Goal: Transaction & Acquisition: Book appointment/travel/reservation

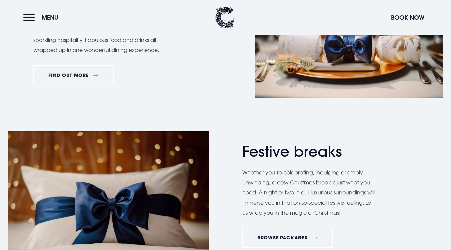
scroll to position [767, 0]
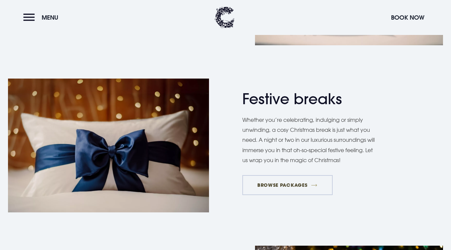
click at [281, 184] on link "BROWSE PACKAGES" at bounding box center [287, 185] width 90 height 20
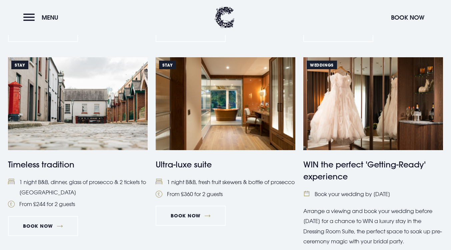
scroll to position [667, 0]
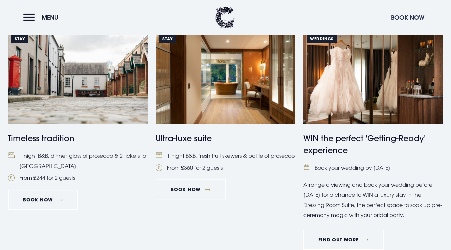
click at [410, 14] on button "Book Now" at bounding box center [408, 17] width 40 height 14
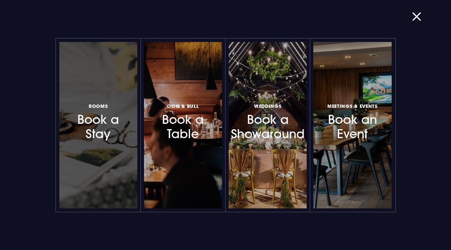
click at [101, 133] on h3 "Rooms Book a Stay" at bounding box center [98, 122] width 52 height 40
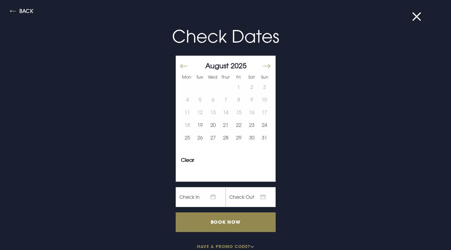
click at [262, 65] on button "Move forward to switch to the next month." at bounding box center [266, 66] width 8 height 14
click at [181, 136] on button "29" at bounding box center [187, 137] width 13 height 13
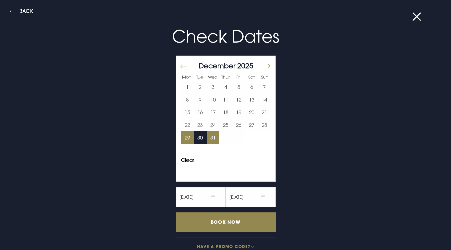
click at [207, 134] on button "31" at bounding box center [213, 137] width 13 height 13
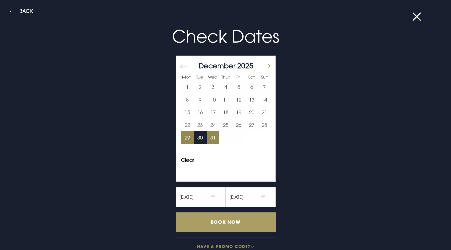
click at [234, 221] on input "Book Now" at bounding box center [226, 223] width 100 height 20
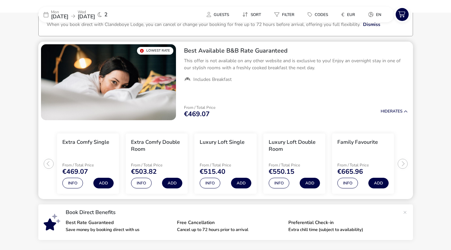
scroll to position [52, 0]
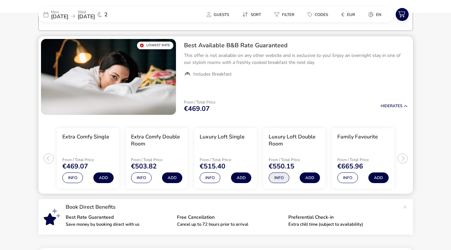
click at [280, 178] on button "Info" at bounding box center [279, 178] width 21 height 11
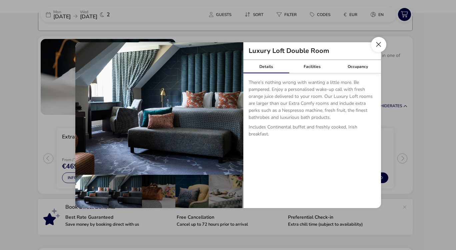
click at [378, 44] on button "Close dialog" at bounding box center [378, 44] width 15 height 15
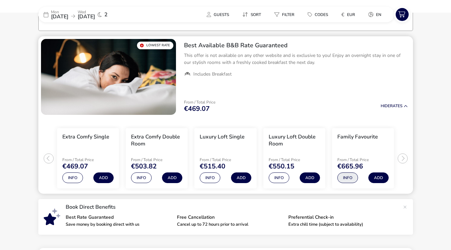
click at [348, 179] on button "Info" at bounding box center [348, 178] width 21 height 11
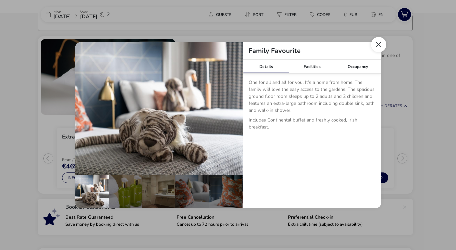
click at [383, 44] on button "Close dialog" at bounding box center [378, 44] width 15 height 15
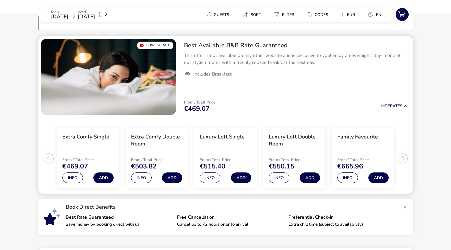
click at [402, 157] on ul "Extra Comfy Single From / Total Price €469.07 Info Add Extra Comfy Double Room …" at bounding box center [225, 156] width 375 height 77
click at [405, 157] on ul "Extra Comfy Single From / Total Price €469.07 Info Add Extra Comfy Double Room …" at bounding box center [225, 156] width 375 height 77
click at [223, 15] on span "Guests" at bounding box center [221, 14] width 15 height 5
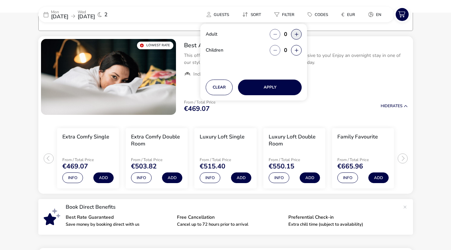
drag, startPoint x: 296, startPoint y: 39, endPoint x: 295, endPoint y: 35, distance: 4.4
click at [296, 38] on button "button" at bounding box center [296, 34] width 11 height 11
click at [295, 35] on button "button" at bounding box center [296, 34] width 11 height 11
type input "2"
click at [297, 50] on button "button" at bounding box center [296, 50] width 11 height 11
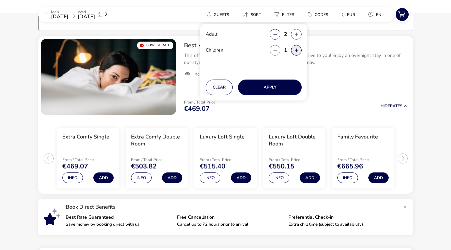
click at [297, 51] on span "button" at bounding box center [297, 51] width 0 height 0
type input "2"
click at [289, 84] on button "Apply" at bounding box center [270, 88] width 64 height 16
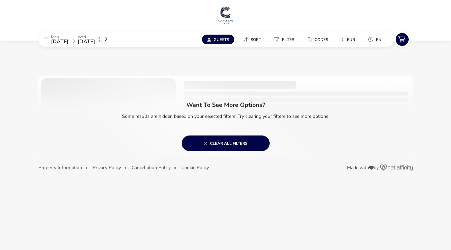
scroll to position [0, 0]
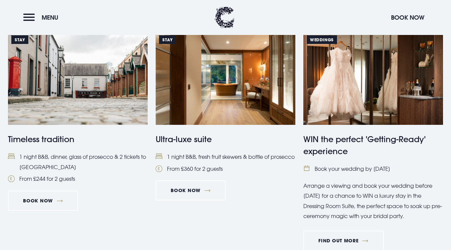
scroll to position [667, 0]
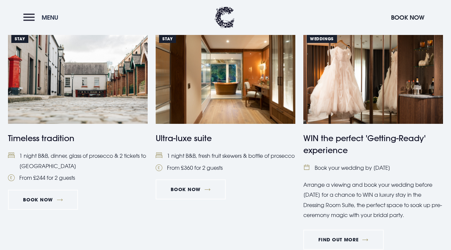
click at [24, 20] on button "Menu" at bounding box center [42, 17] width 38 height 14
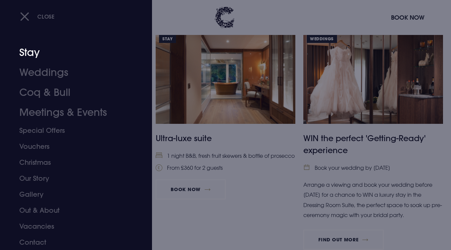
click at [34, 53] on link "Stay" at bounding box center [71, 53] width 105 height 20
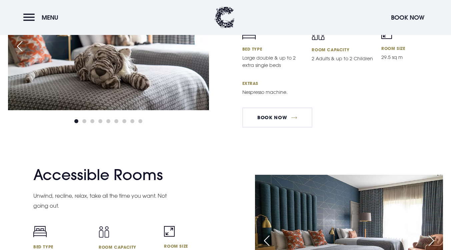
scroll to position [1934, 0]
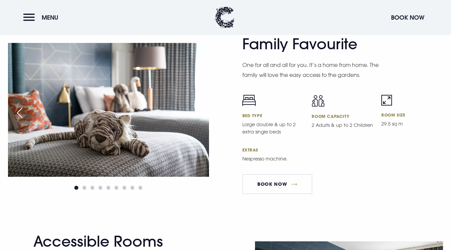
click at [188, 132] on img at bounding box center [108, 110] width 201 height 134
click at [84, 190] on span "Go to slide 2" at bounding box center [84, 188] width 4 height 4
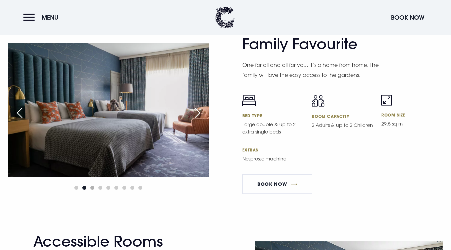
click at [93, 190] on span "Go to slide 3" at bounding box center [92, 188] width 4 height 4
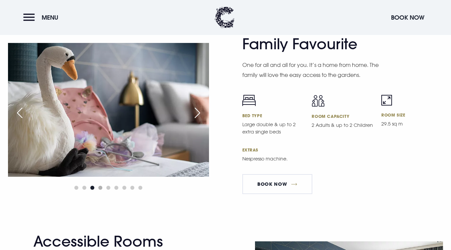
click at [99, 190] on span "Go to slide 4" at bounding box center [100, 188] width 4 height 4
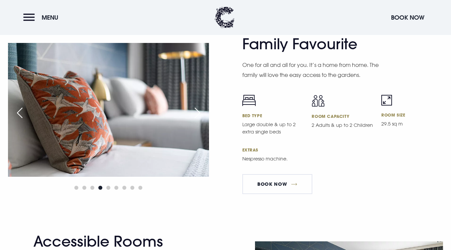
click at [113, 192] on div at bounding box center [108, 188] width 201 height 8
click at [107, 190] on span "Go to slide 5" at bounding box center [108, 188] width 4 height 4
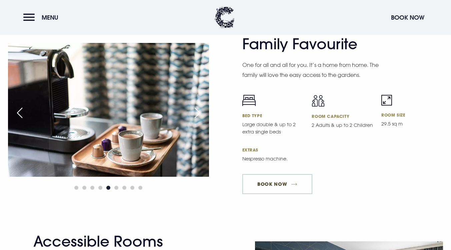
click at [290, 189] on link "Book Now" at bounding box center [277, 184] width 70 height 20
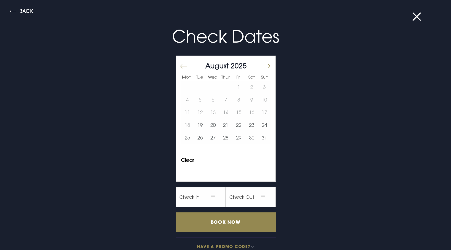
click at [262, 62] on button "Move forward to switch to the next month." at bounding box center [266, 66] width 8 height 14
click at [262, 59] on div "November 2025 1 2 3 4 5 6 7 8 9 10 11 12 13 14 15 16 17 18 19 20 21 22 23 24 25…" at bounding box center [226, 105] width 100 height 98
click at [263, 64] on button "Move forward to switch to the next month." at bounding box center [266, 66] width 8 height 14
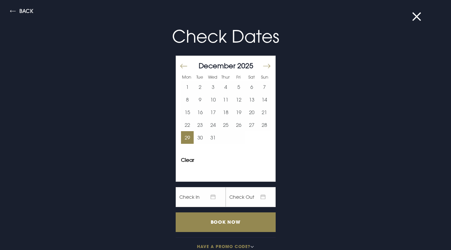
click at [182, 137] on button "29" at bounding box center [187, 137] width 13 height 13
click at [207, 139] on button "31" at bounding box center [213, 137] width 13 height 13
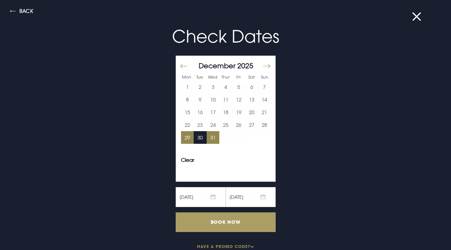
click at [217, 220] on input "Book Now" at bounding box center [226, 223] width 100 height 20
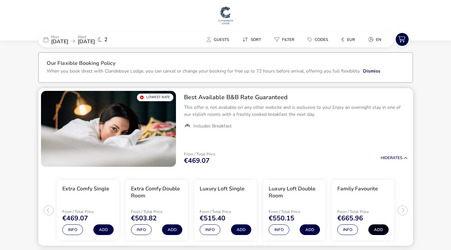
click at [378, 228] on button "Add" at bounding box center [379, 230] width 20 height 11
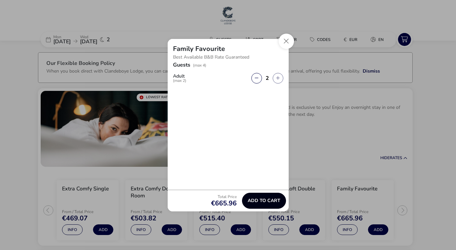
click at [274, 203] on span "Add to cart" at bounding box center [264, 200] width 33 height 5
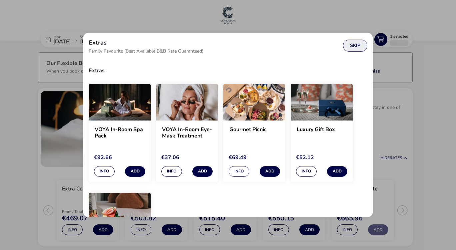
click at [359, 45] on button "Skip" at bounding box center [355, 46] width 24 height 12
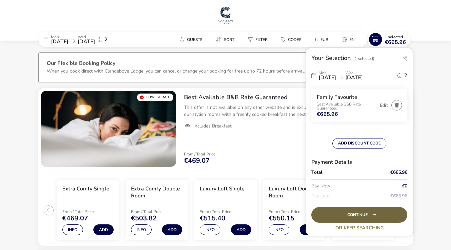
click at [364, 213] on div "Continue" at bounding box center [359, 215] width 96 height 16
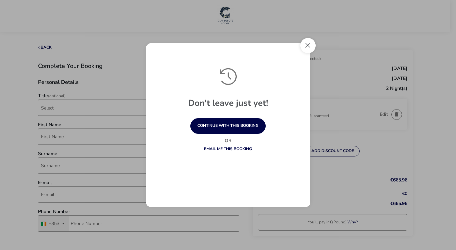
click at [310, 40] on button "Close" at bounding box center [307, 45] width 15 height 15
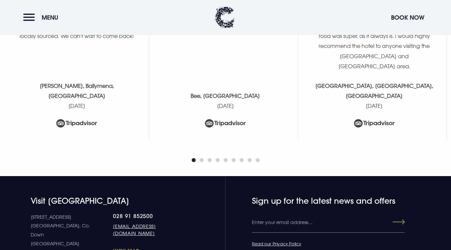
scroll to position [2897, 0]
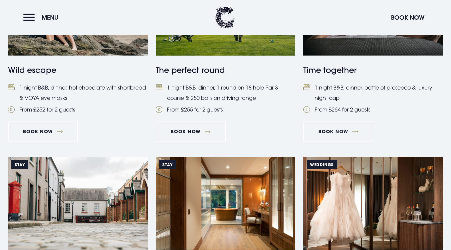
scroll to position [599, 0]
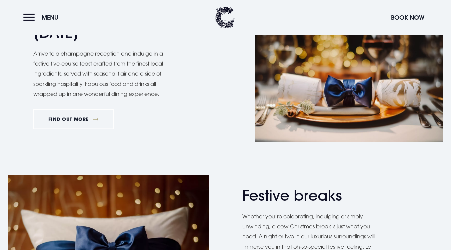
scroll to position [715, 0]
